Goal: Task Accomplishment & Management: Manage account settings

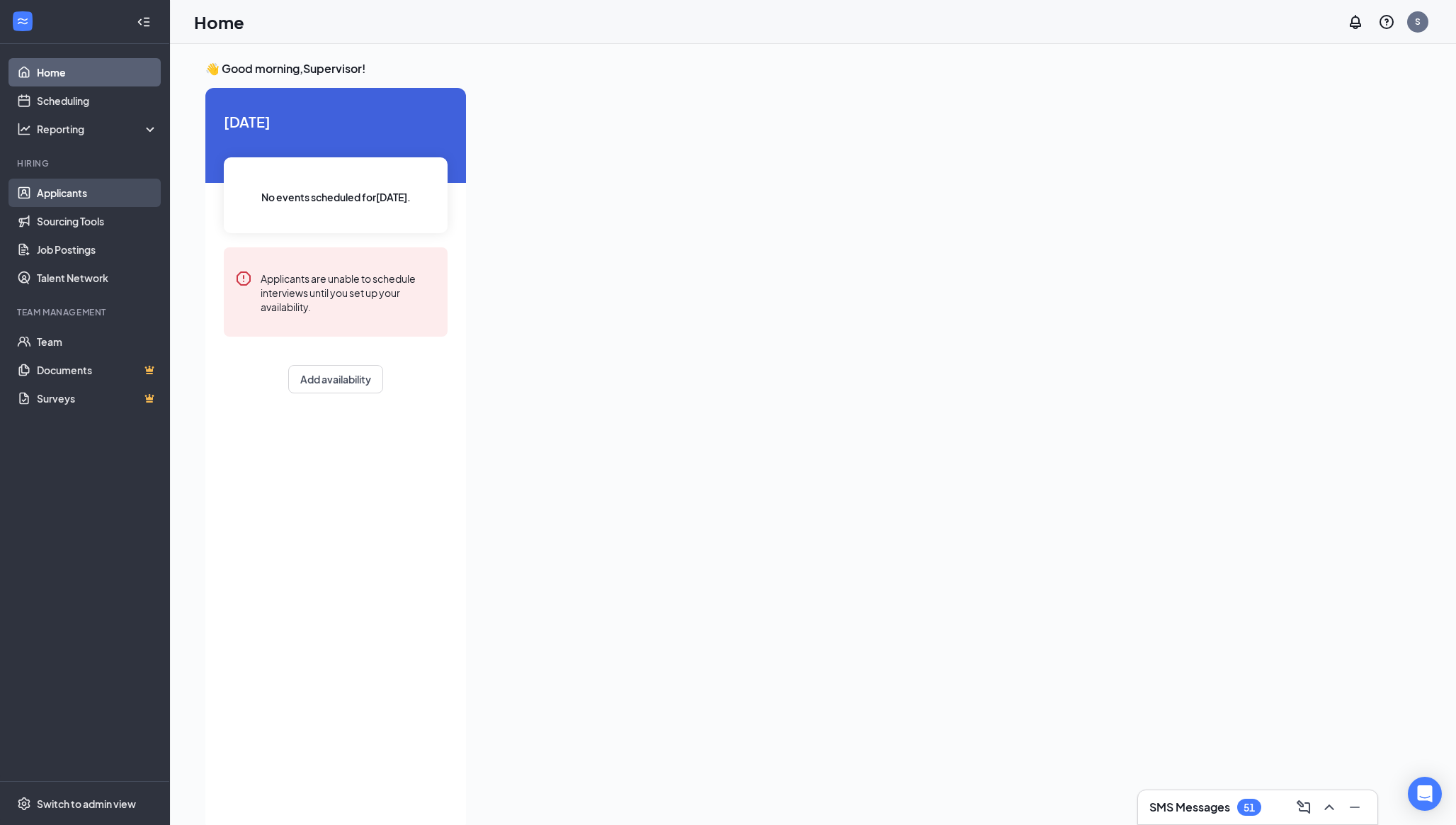
click at [76, 195] on link "Applicants" at bounding box center [97, 192] width 121 height 28
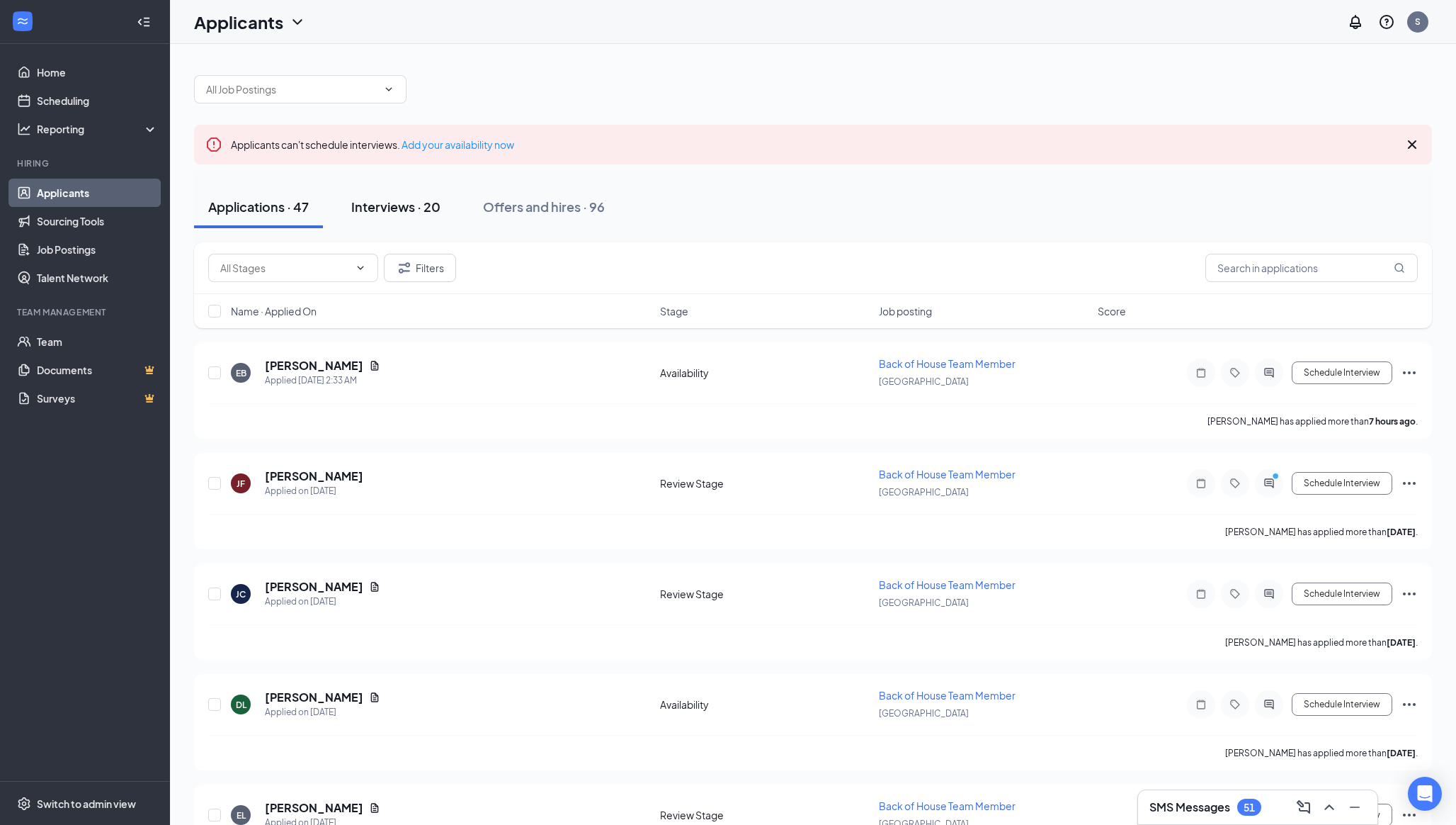
click at [399, 215] on div "Interviews · 20" at bounding box center [395, 206] width 89 height 17
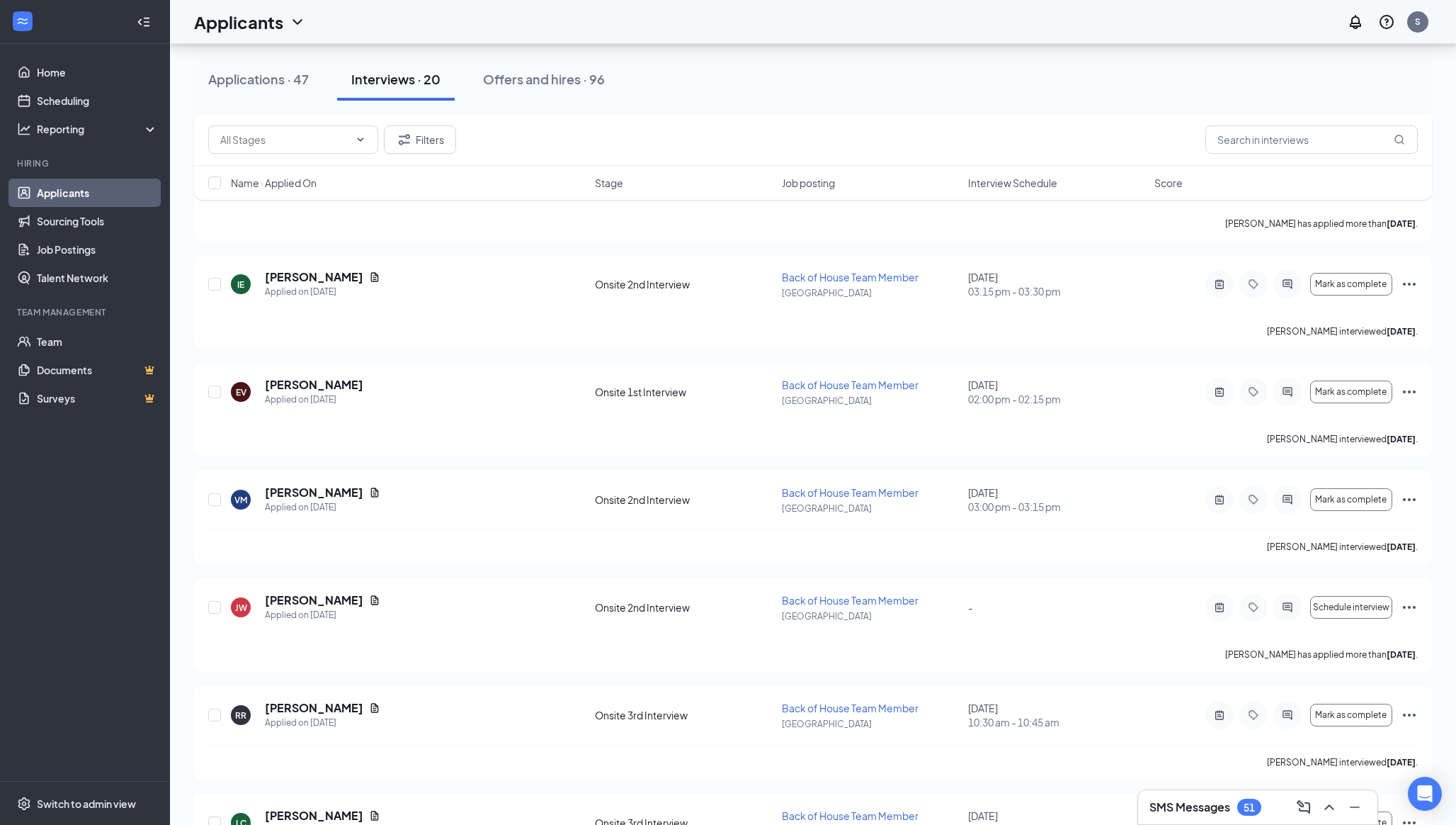
scroll to position [1619, 0]
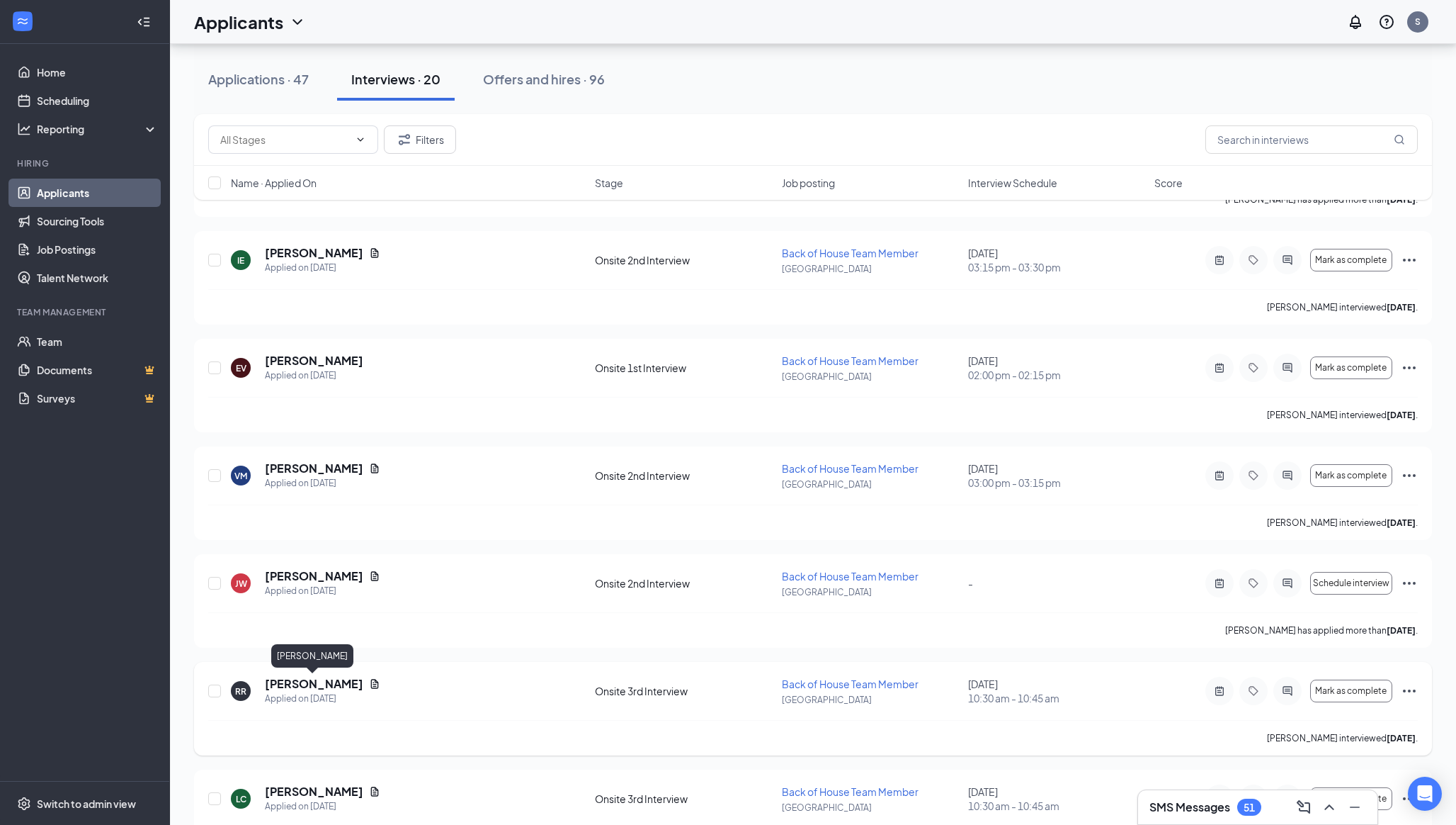
click at [299, 680] on h5 "[PERSON_NAME]" at bounding box center [314, 683] width 98 height 16
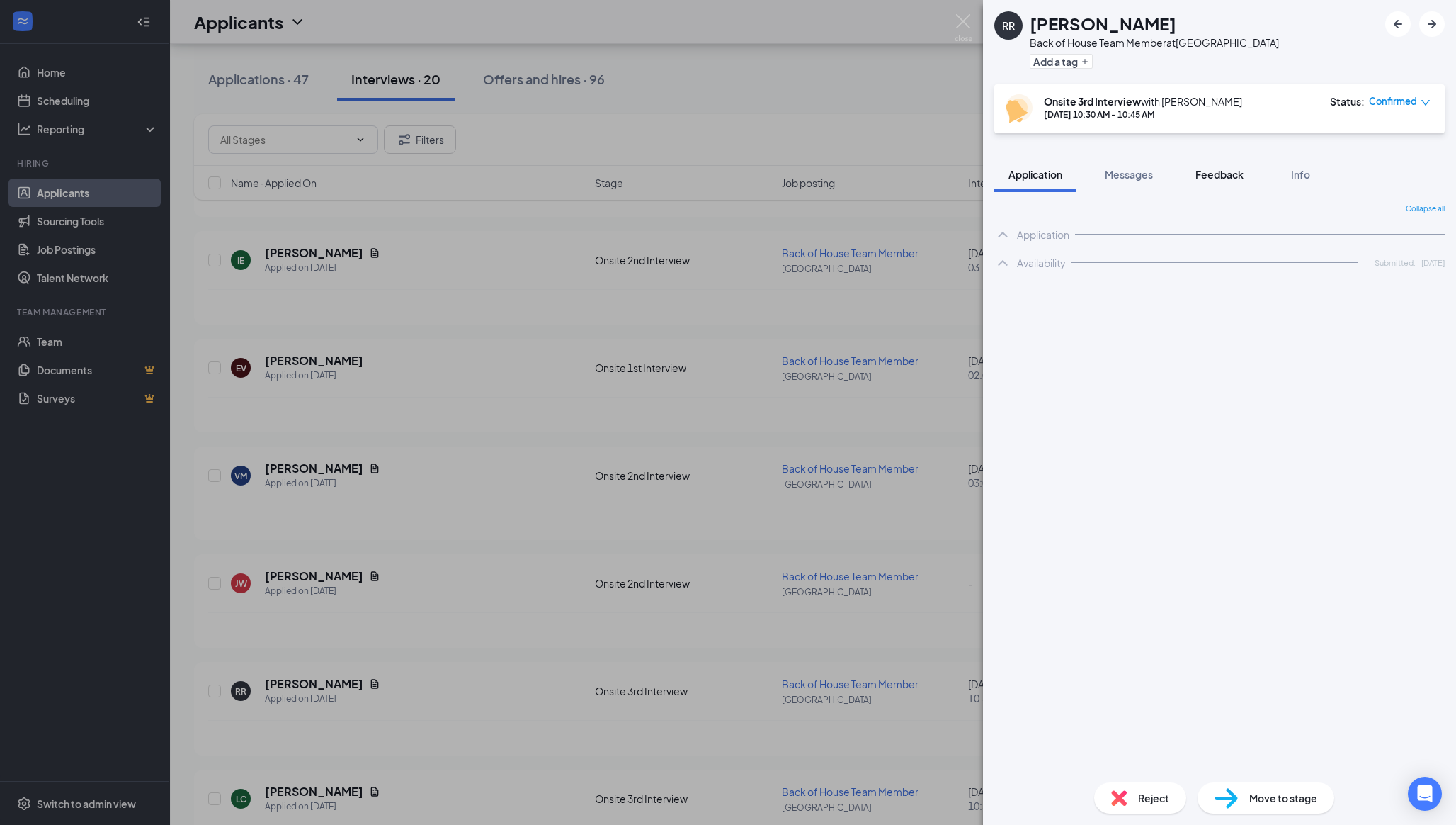
click at [1232, 168] on span "Feedback" at bounding box center [1219, 173] width 48 height 12
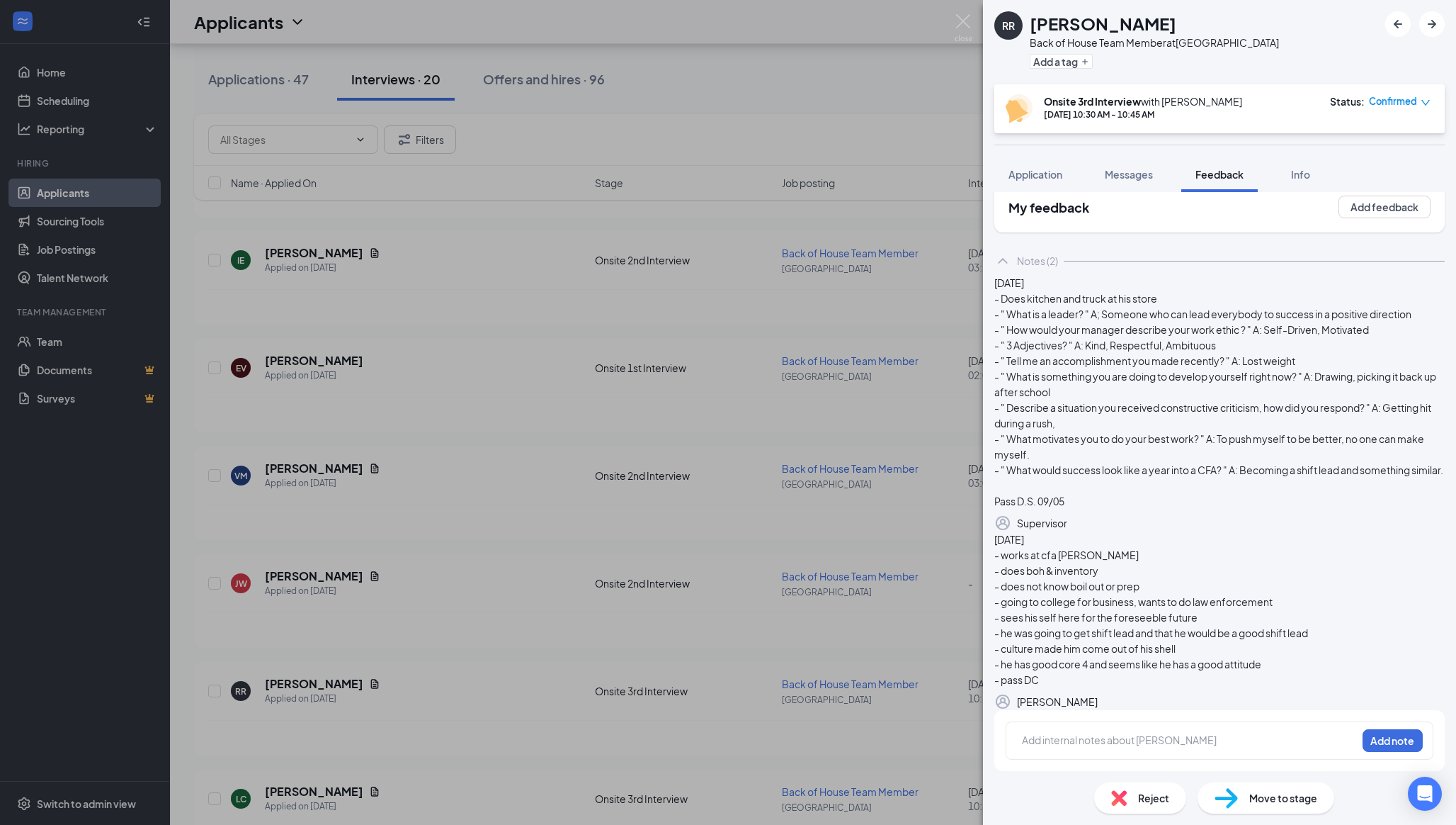
scroll to position [12, 0]
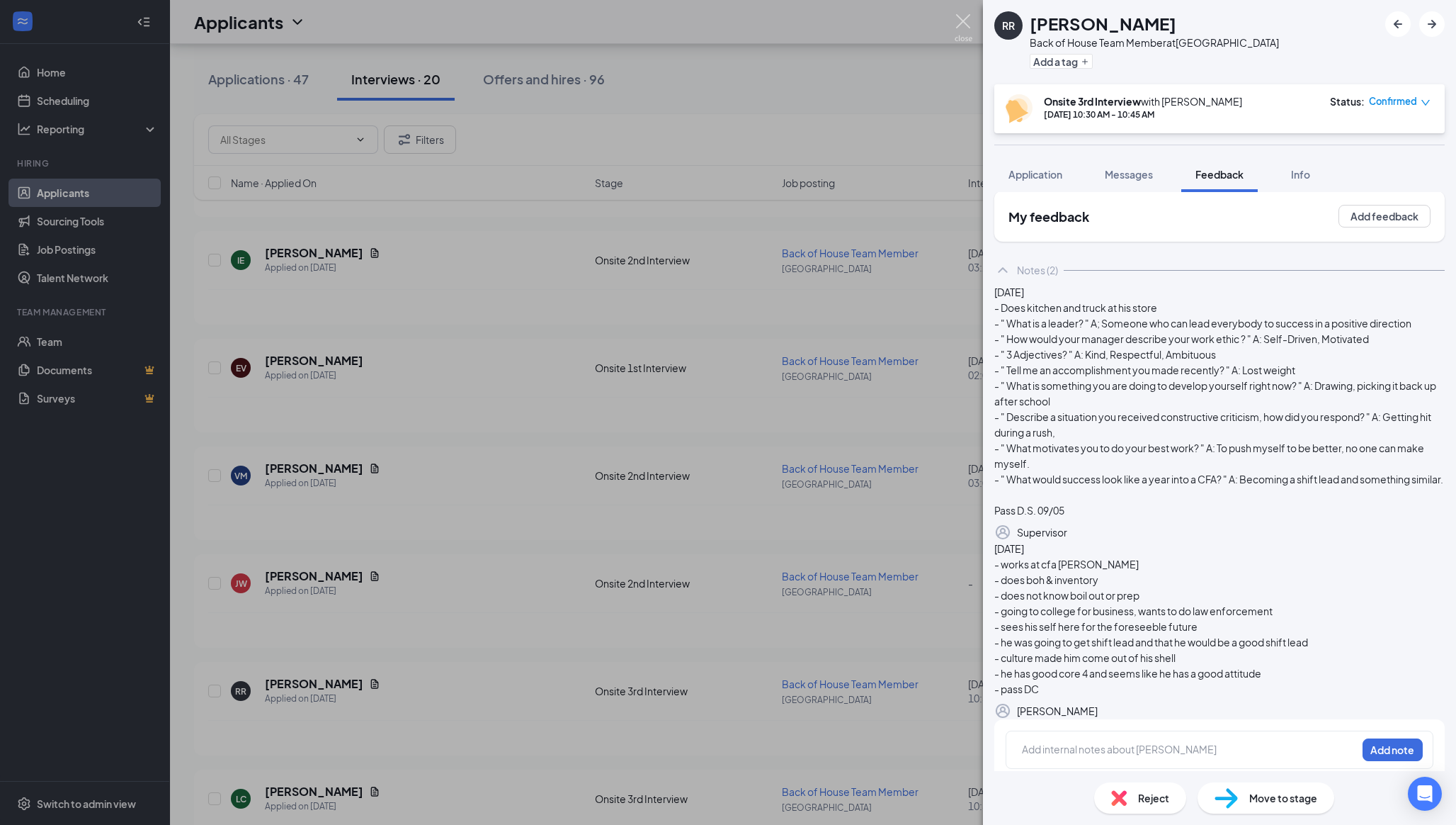
click at [955, 17] on img at bounding box center [962, 27] width 17 height 27
